Goal: Task Accomplishment & Management: Manage account settings

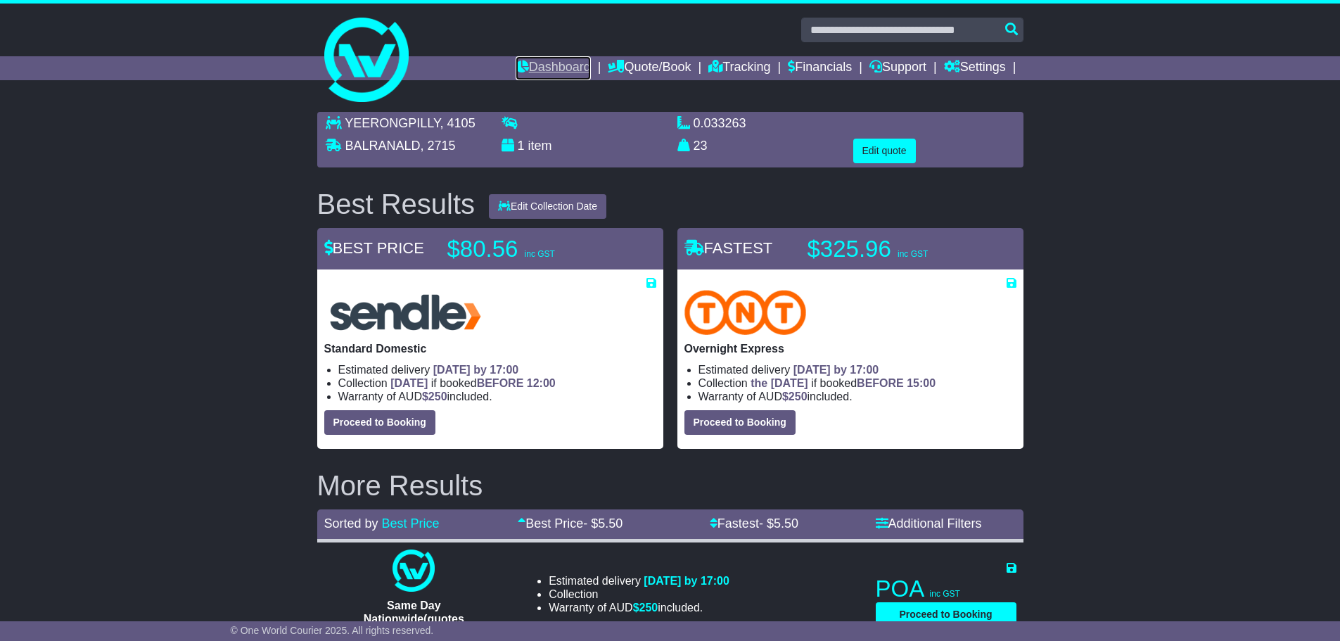
click at [554, 65] on link "Dashboard" at bounding box center [553, 68] width 75 height 24
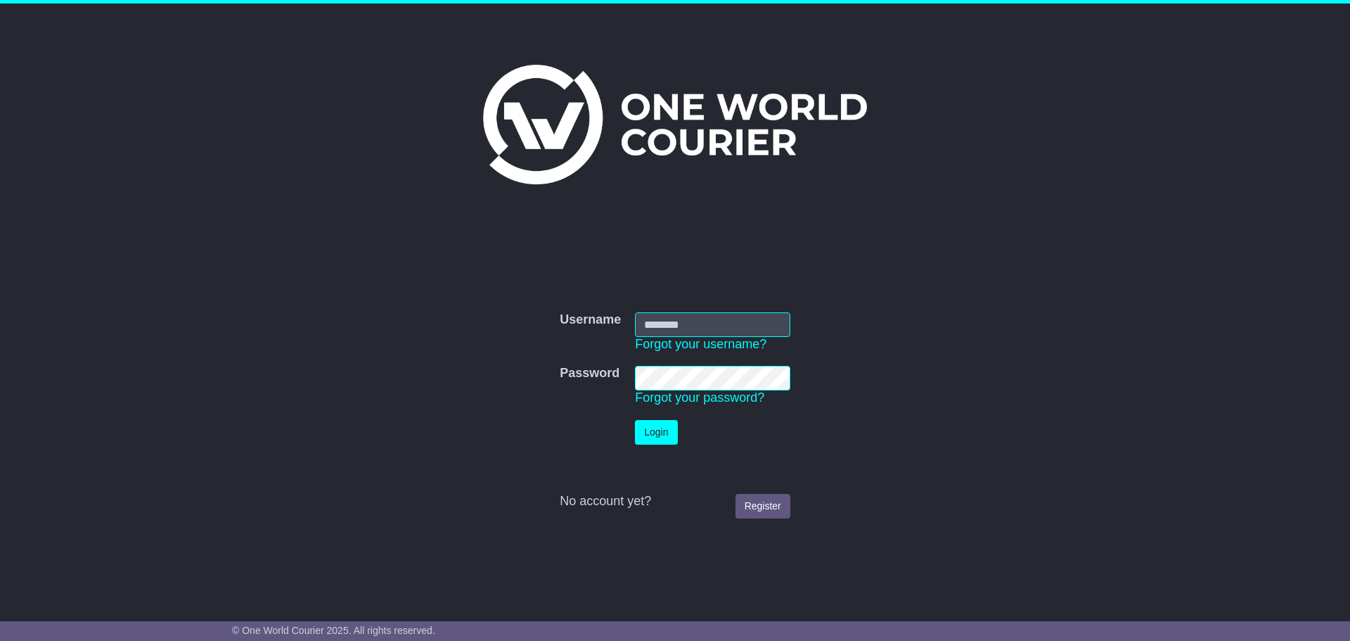
click at [0, 627] on com-1password-button at bounding box center [0, 627] width 0 height 0
type input "**********"
